Goal: Task Accomplishment & Management: Manage account settings

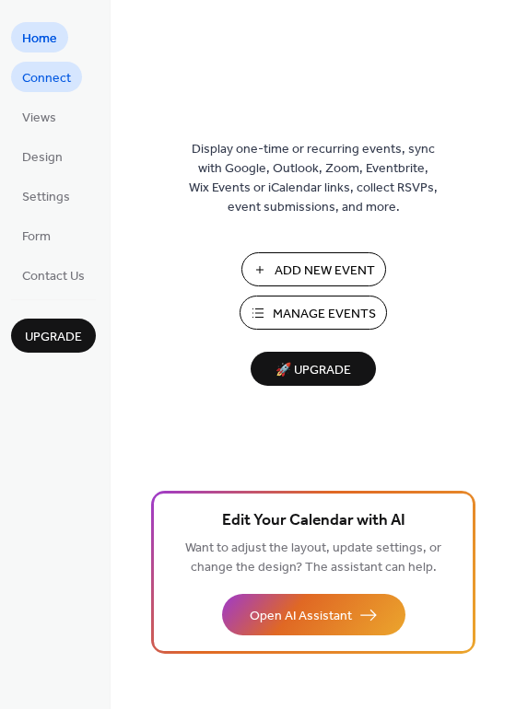
click at [40, 81] on span "Connect" at bounding box center [46, 78] width 49 height 19
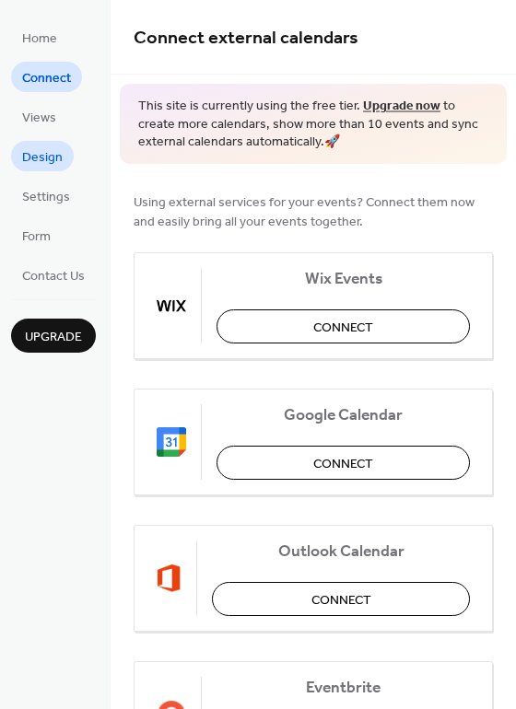
click at [20, 164] on link "Design" at bounding box center [42, 156] width 63 height 30
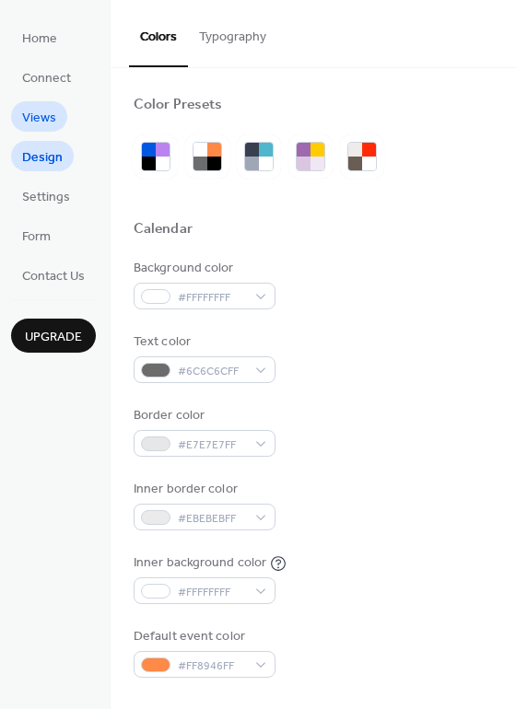
click at [28, 113] on span "Views" at bounding box center [39, 118] width 34 height 19
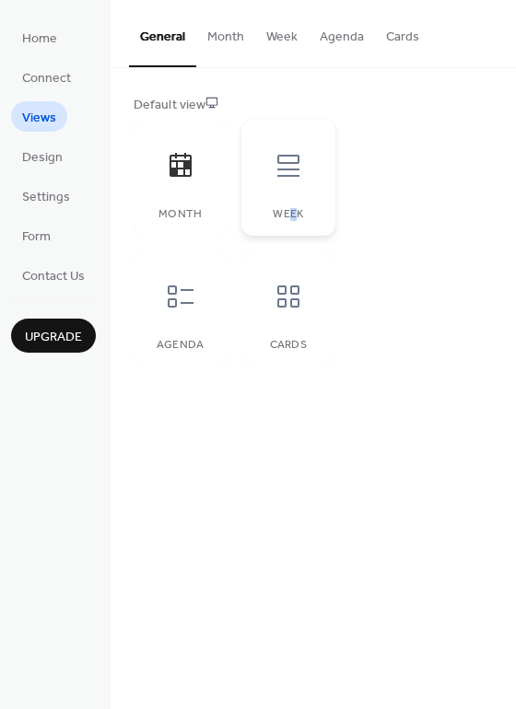
click at [291, 207] on div "Week" at bounding box center [287, 178] width 93 height 116
click at [221, 37] on button "Month" at bounding box center [225, 32] width 59 height 65
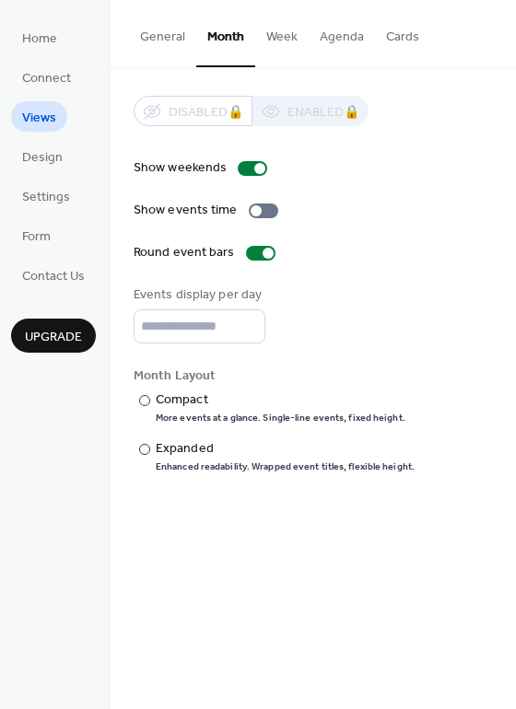
click at [273, 35] on button "Week" at bounding box center [281, 32] width 53 height 65
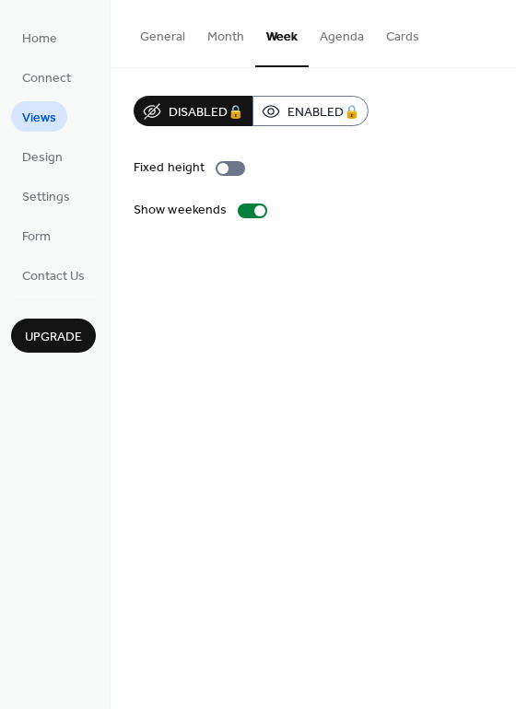
click at [336, 38] on button "Agenda" at bounding box center [342, 32] width 66 height 65
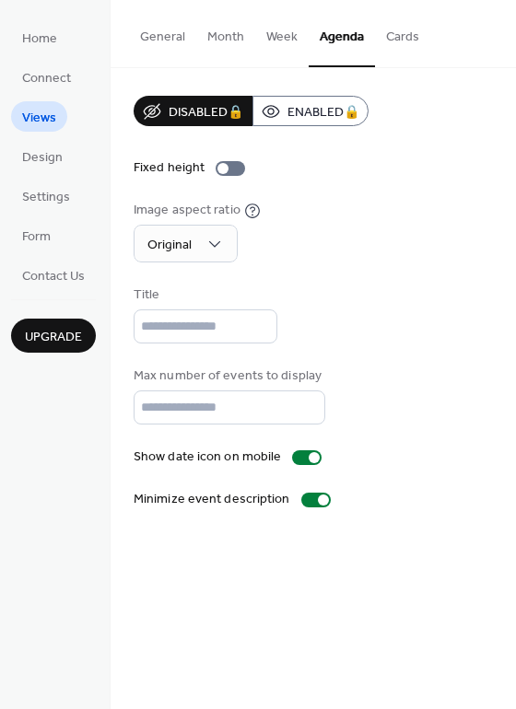
click at [391, 31] on button "Cards" at bounding box center [402, 32] width 55 height 65
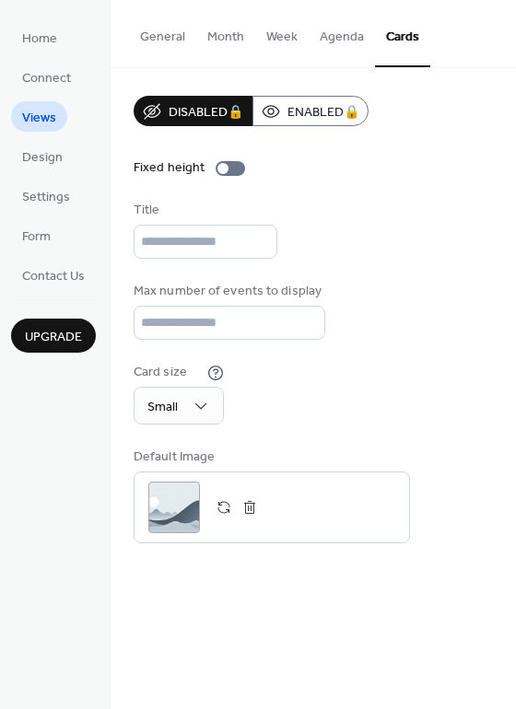
click at [337, 32] on button "Agenda" at bounding box center [342, 32] width 66 height 65
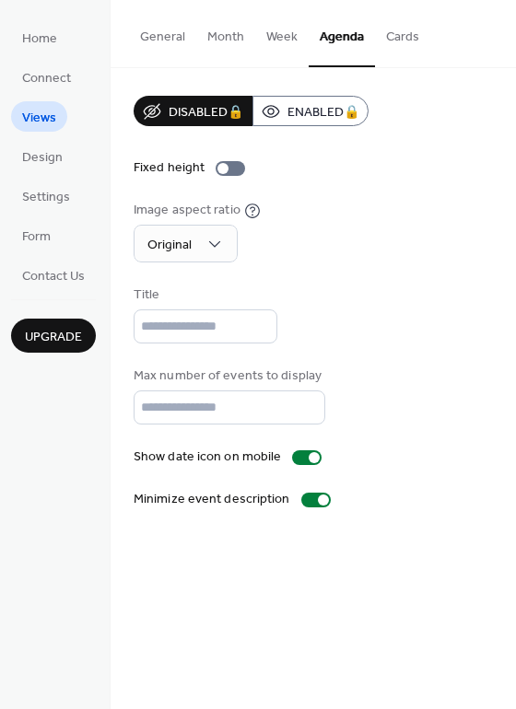
click at [219, 42] on button "Month" at bounding box center [225, 32] width 59 height 65
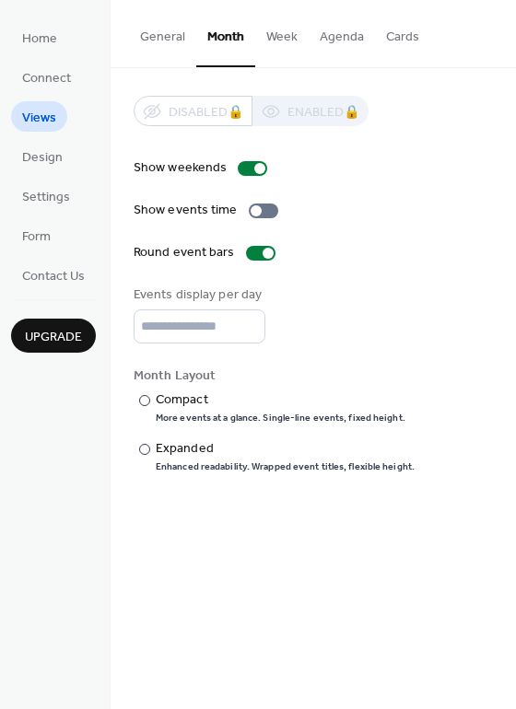
click at [154, 33] on button "General" at bounding box center [162, 32] width 67 height 65
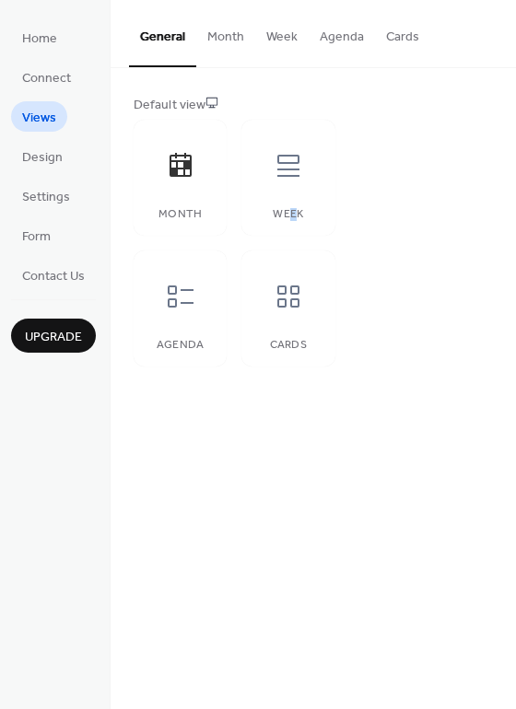
click at [346, 39] on button "Agenda" at bounding box center [342, 32] width 66 height 65
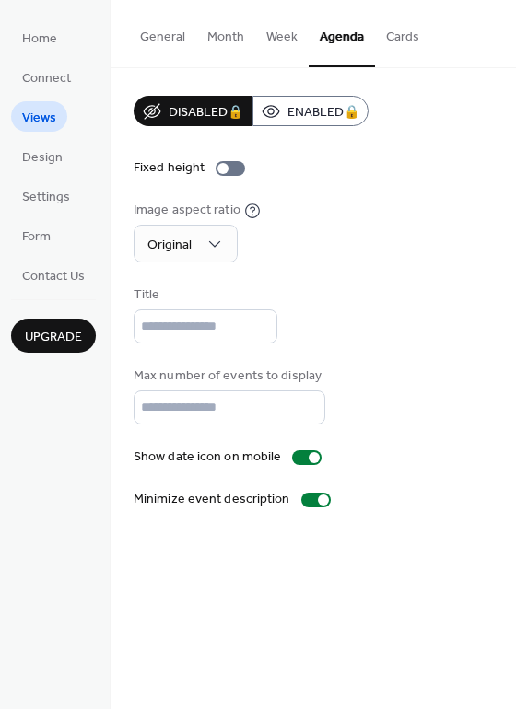
click at [274, 29] on button "Week" at bounding box center [281, 32] width 53 height 65
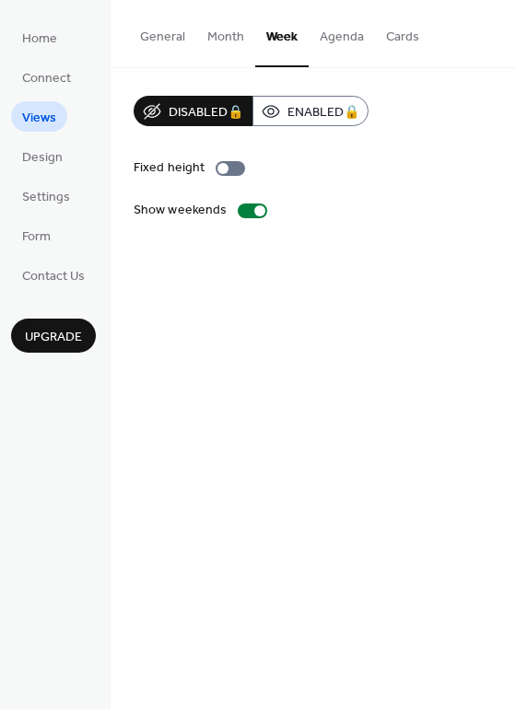
click at [216, 30] on button "Month" at bounding box center [225, 32] width 59 height 65
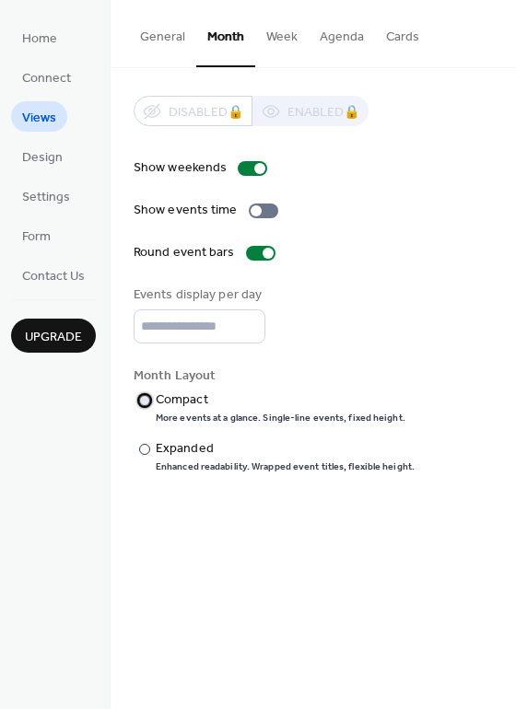
click at [146, 403] on div at bounding box center [144, 400] width 11 height 11
click at [158, 42] on button "General" at bounding box center [162, 32] width 67 height 65
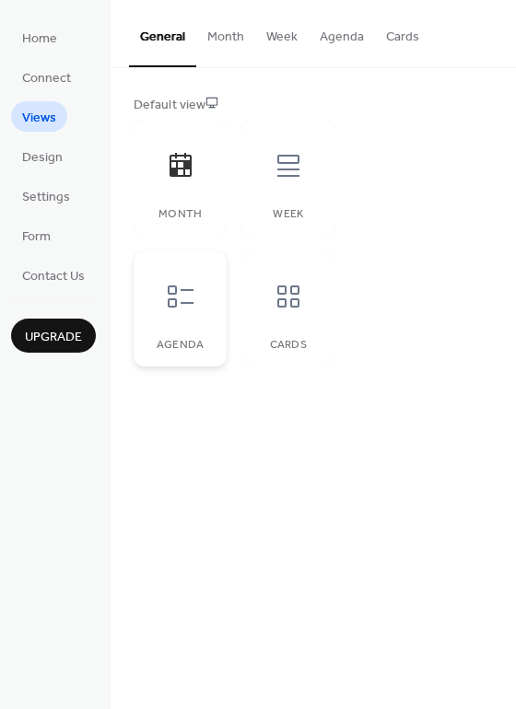
click at [180, 332] on div "Agenda" at bounding box center [180, 309] width 93 height 116
click at [45, 149] on span "Design" at bounding box center [42, 157] width 41 height 19
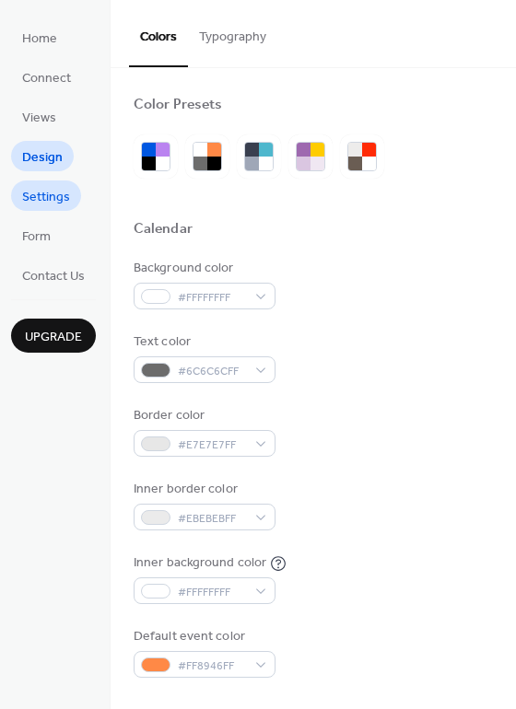
click at [50, 192] on span "Settings" at bounding box center [46, 197] width 48 height 19
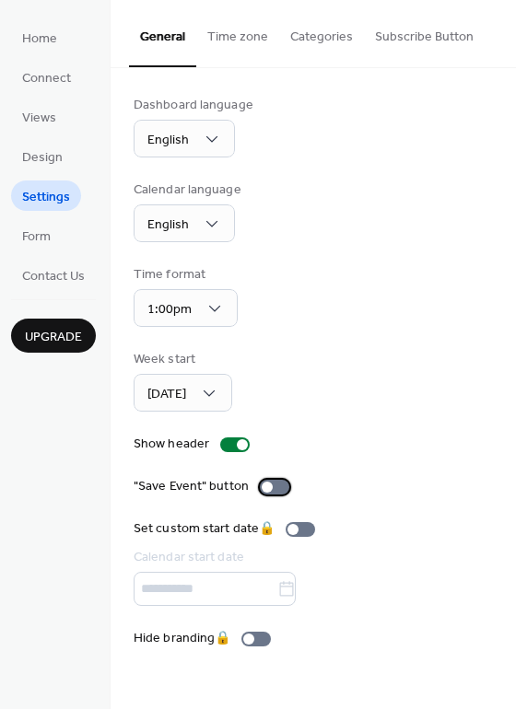
click at [271, 483] on div at bounding box center [274, 487] width 29 height 15
click at [46, 240] on span "Form" at bounding box center [36, 237] width 29 height 19
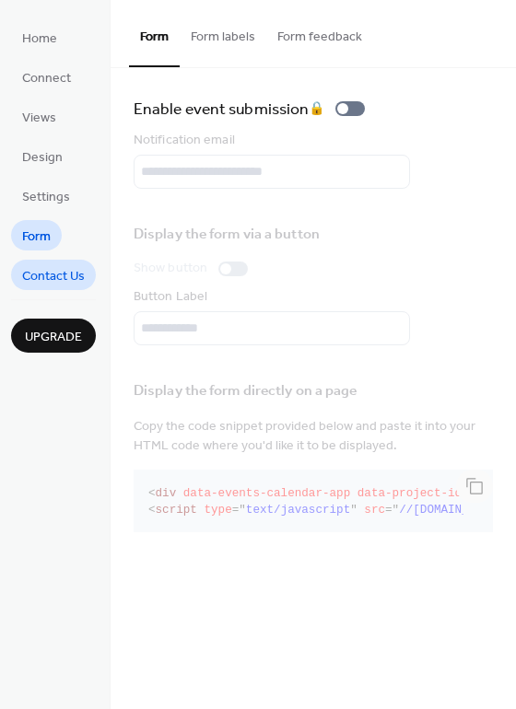
click at [62, 278] on span "Contact Us" at bounding box center [53, 276] width 63 height 19
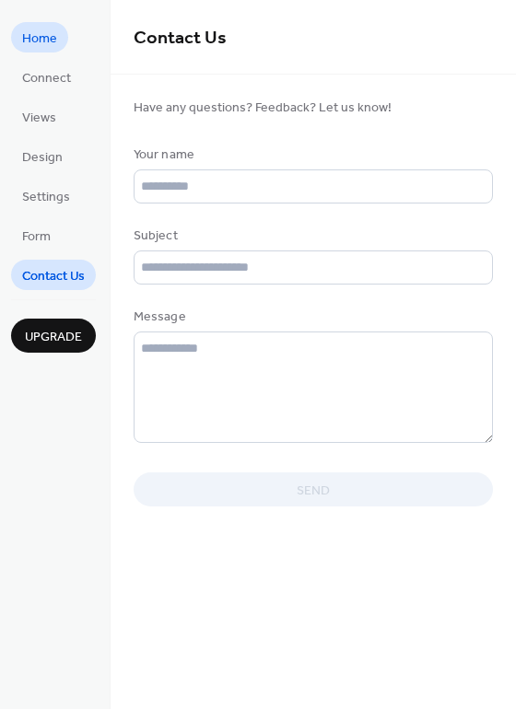
click at [26, 41] on span "Home" at bounding box center [39, 38] width 35 height 19
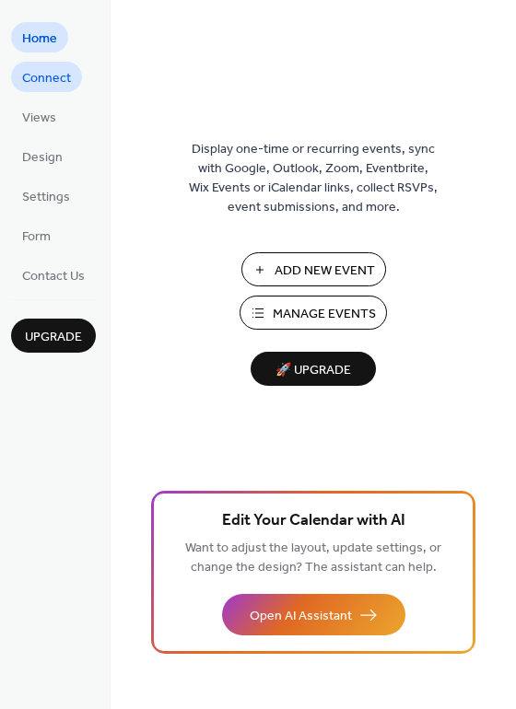
click at [52, 76] on span "Connect" at bounding box center [46, 78] width 49 height 19
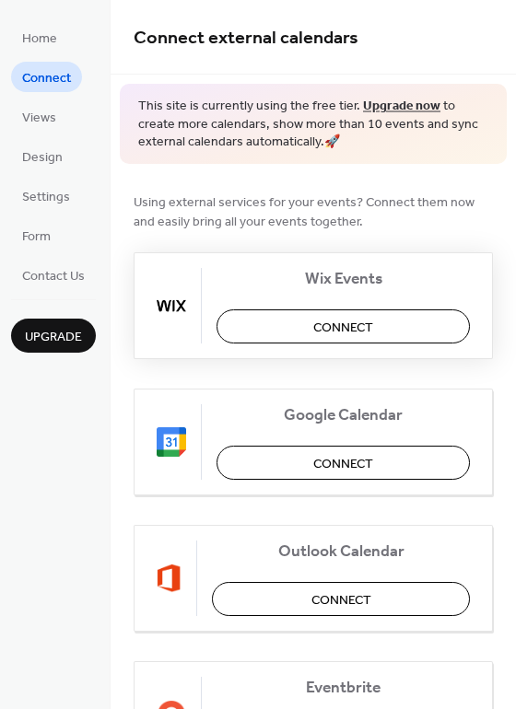
click at [338, 325] on span "Connect" at bounding box center [343, 327] width 60 height 19
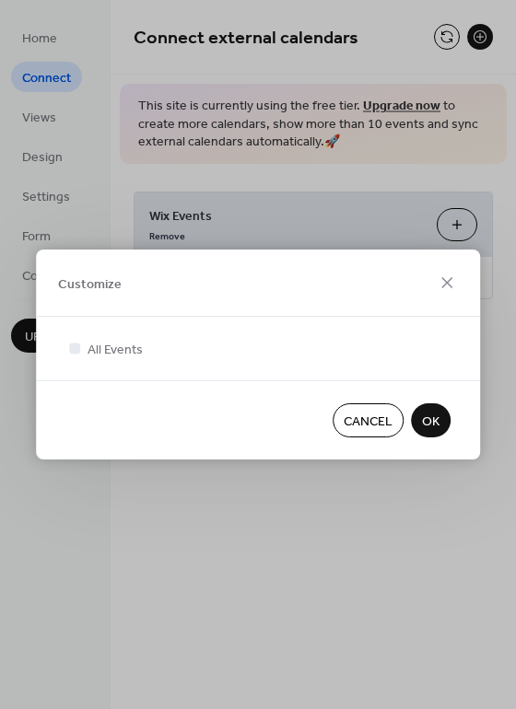
click at [430, 425] on span "OK" at bounding box center [431, 422] width 18 height 19
